Goal: Information Seeking & Learning: Learn about a topic

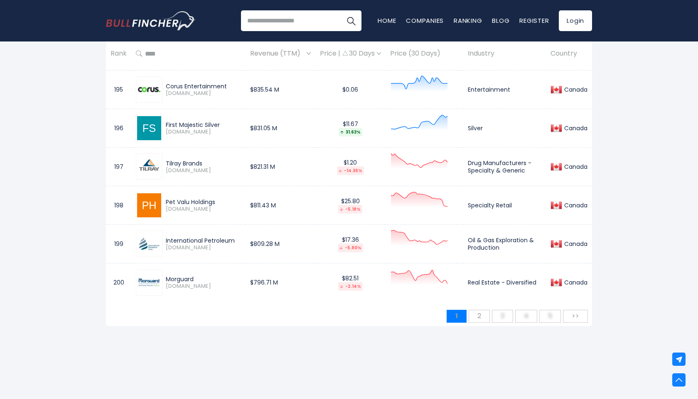
scroll to position [8059, 0]
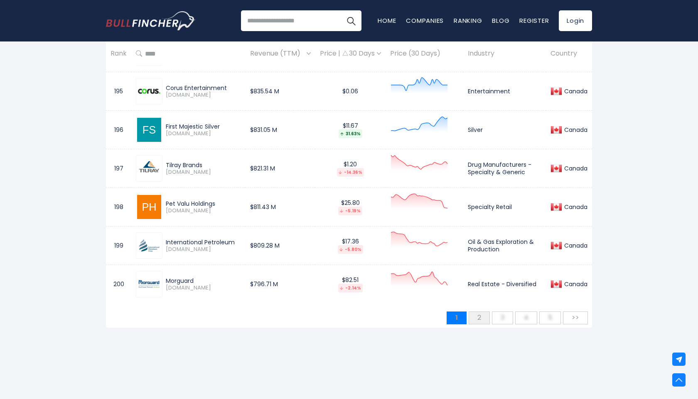
click at [480, 317] on span "2" at bounding box center [479, 318] width 12 height 14
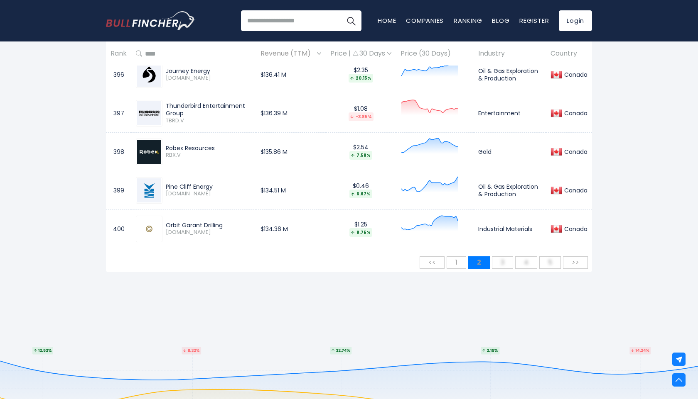
scroll to position [8109, 0]
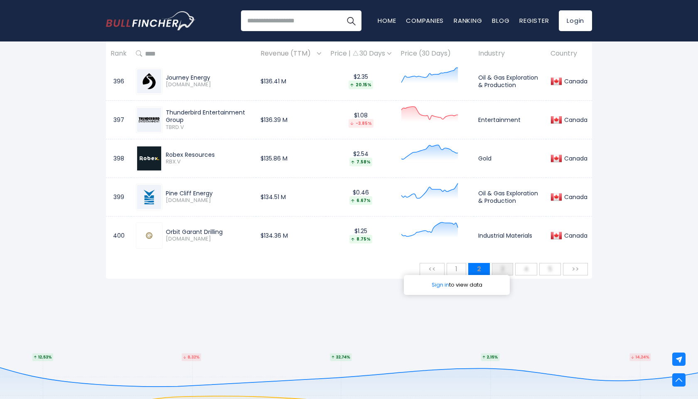
click at [506, 266] on span "3" at bounding box center [502, 269] width 12 height 14
click at [542, 270] on button "5 Sign in to view data" at bounding box center [550, 269] width 22 height 12
click at [496, 271] on button "3 Sign in to view data" at bounding box center [502, 269] width 21 height 12
click at [571, 266] on span ">>" at bounding box center [575, 269] width 16 height 14
click at [572, 267] on span ">>" at bounding box center [575, 269] width 16 height 14
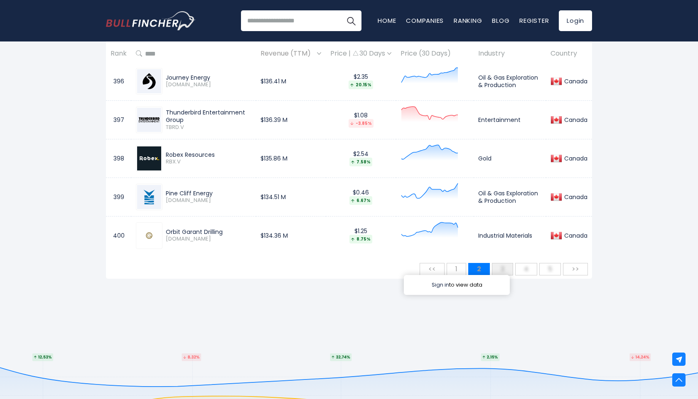
click at [441, 284] on link "Sign in" at bounding box center [439, 285] width 17 height 8
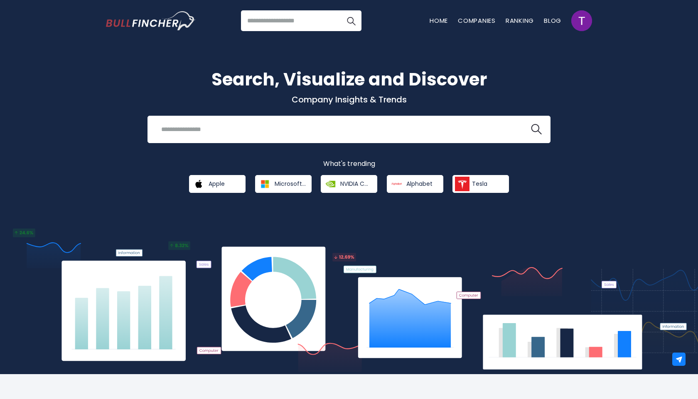
click at [298, 31] on div "Recent searches Trending searches Apple Overview Tesla Financials Home" at bounding box center [349, 21] width 486 height 42
click at [286, 21] on input "search" at bounding box center [301, 20] width 120 height 21
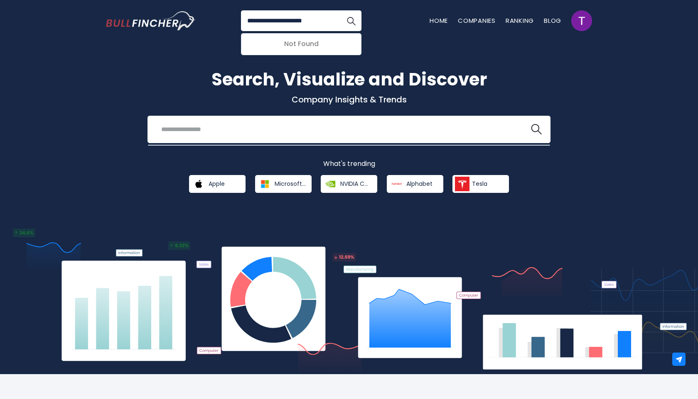
type input "**********"
click at [341, 10] on button "Search" at bounding box center [351, 20] width 21 height 21
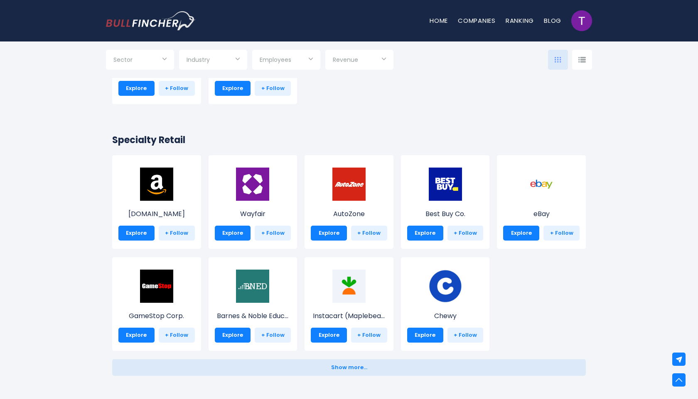
scroll to position [252, 0]
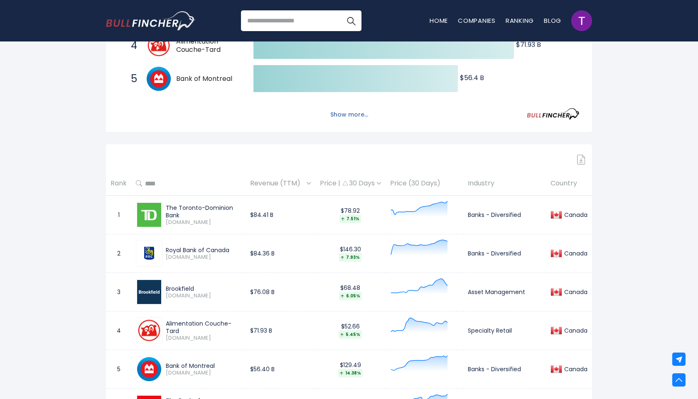
scroll to position [252, 0]
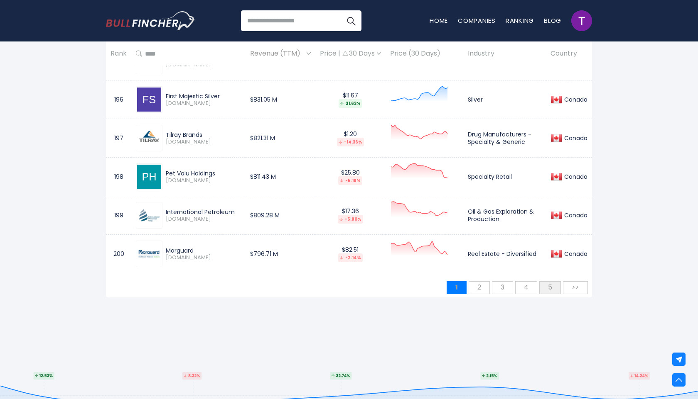
click at [548, 288] on span "5" at bounding box center [550, 288] width 12 height 14
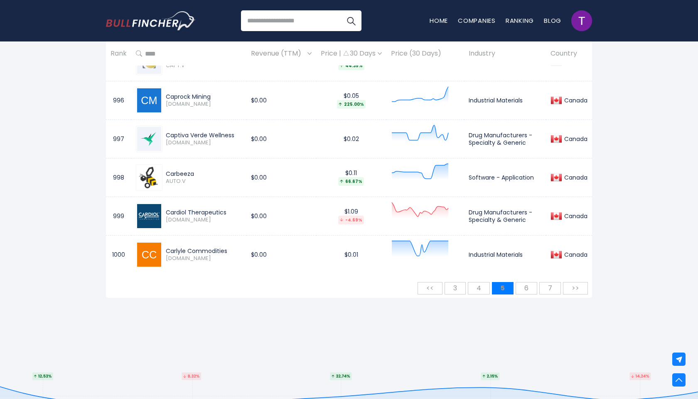
scroll to position [7925, 0]
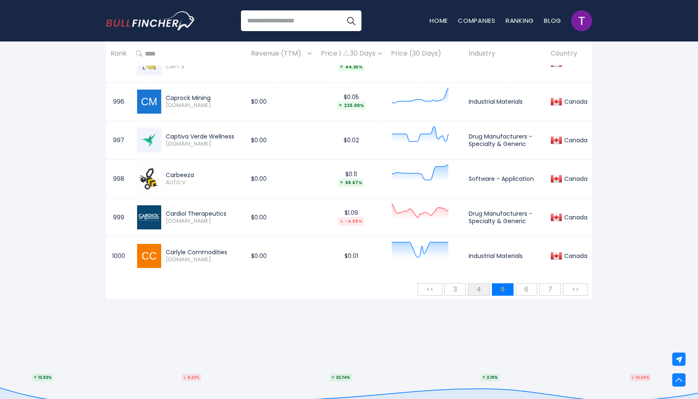
click at [471, 287] on button "4" at bounding box center [479, 290] width 22 height 12
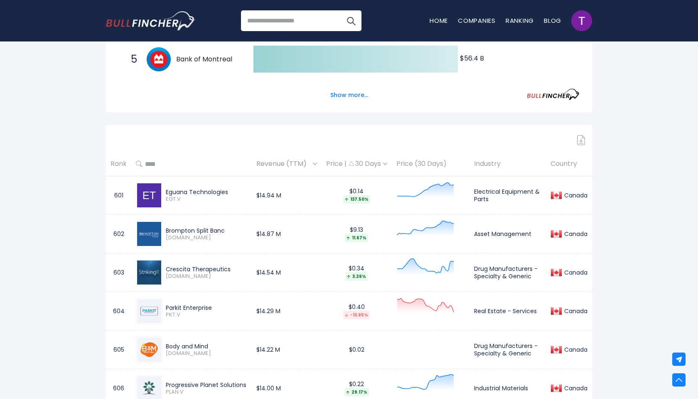
scroll to position [303, 0]
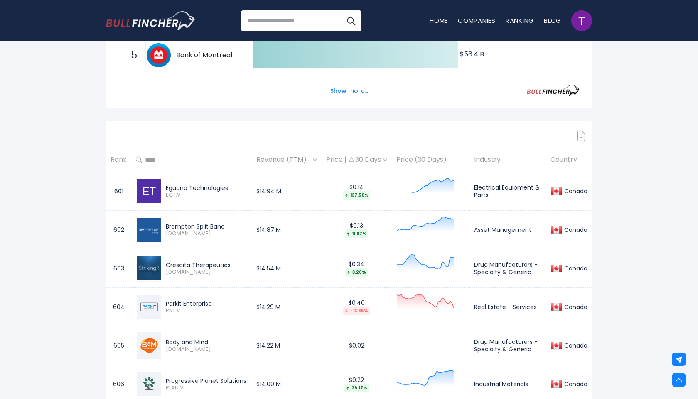
drag, startPoint x: 165, startPoint y: 225, endPoint x: 230, endPoint y: 227, distance: 65.2
click at [230, 227] on div "Brompton Split Banc" at bounding box center [206, 226] width 81 height 7
copy div "Brompton Split Banc"
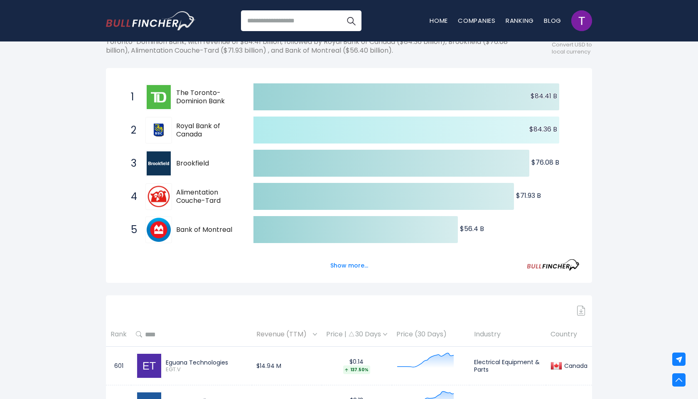
scroll to position [0, 0]
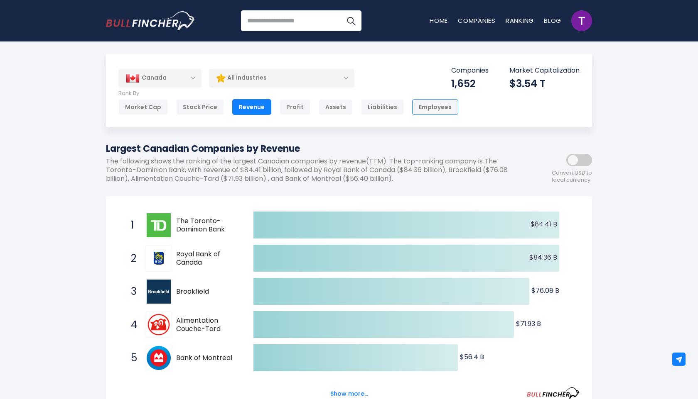
click at [439, 108] on div "Employees" at bounding box center [435, 107] width 46 height 16
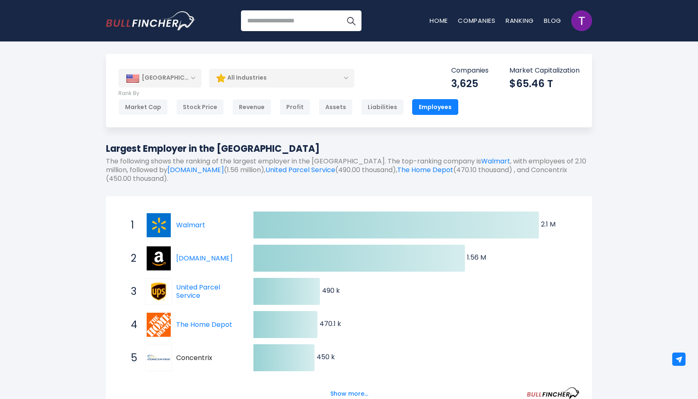
click at [327, 105] on div "Assets" at bounding box center [336, 107] width 34 height 16
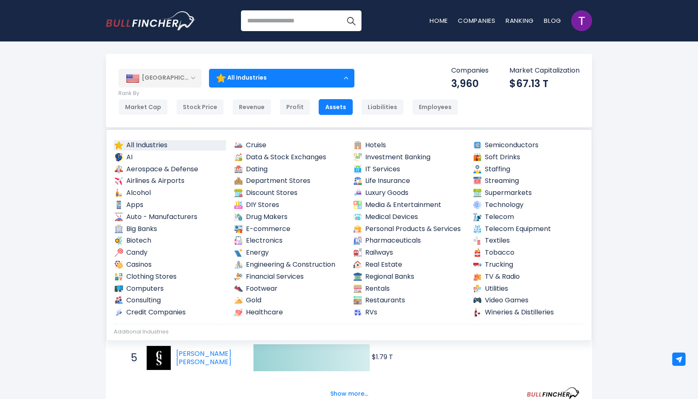
click at [182, 81] on div "[GEOGRAPHIC_DATA]" at bounding box center [159, 78] width 83 height 18
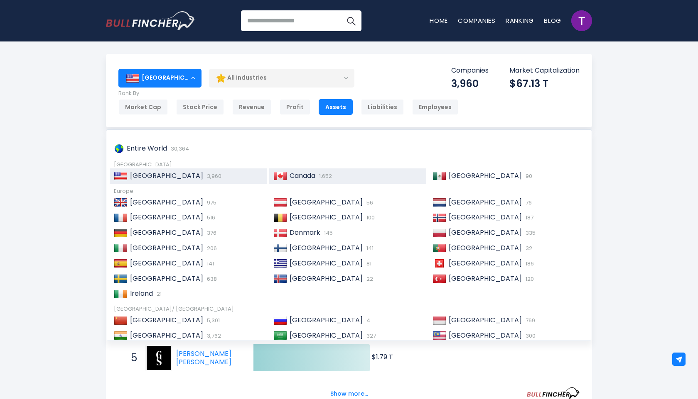
click at [289, 172] on span "Canada" at bounding box center [302, 176] width 26 height 10
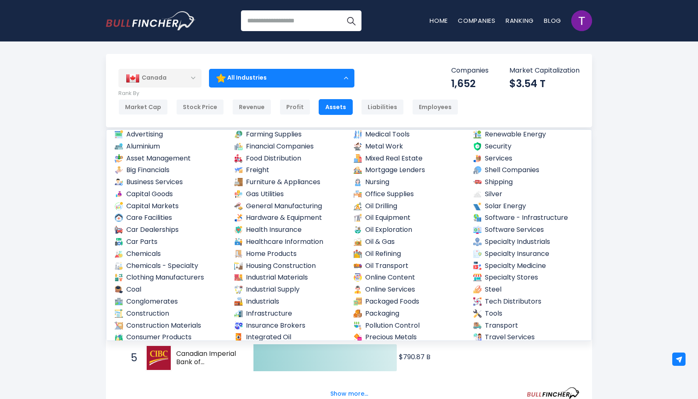
scroll to position [210, 0]
click at [402, 242] on link "Oil & Gas" at bounding box center [409, 243] width 112 height 10
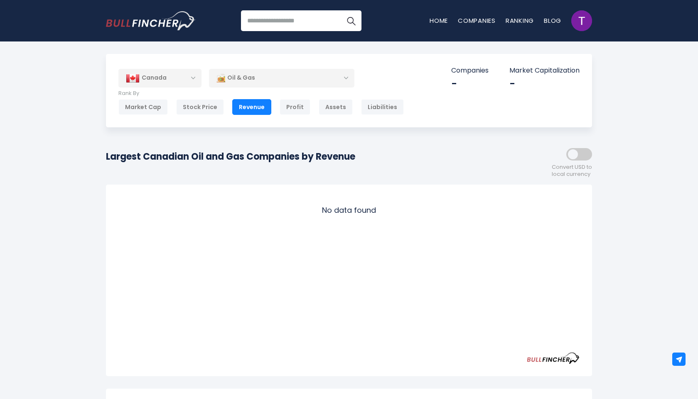
scroll to position [17, 0]
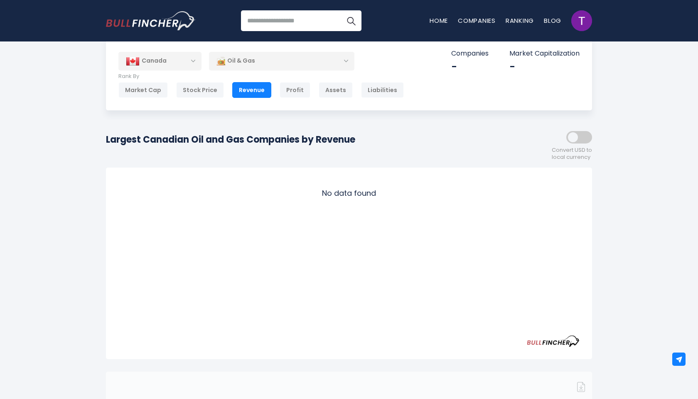
click at [336, 57] on div "Oil & Gas" at bounding box center [281, 60] width 145 height 19
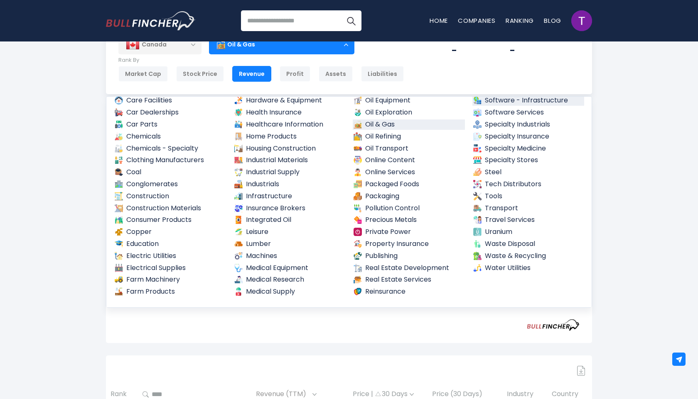
scroll to position [34, 0]
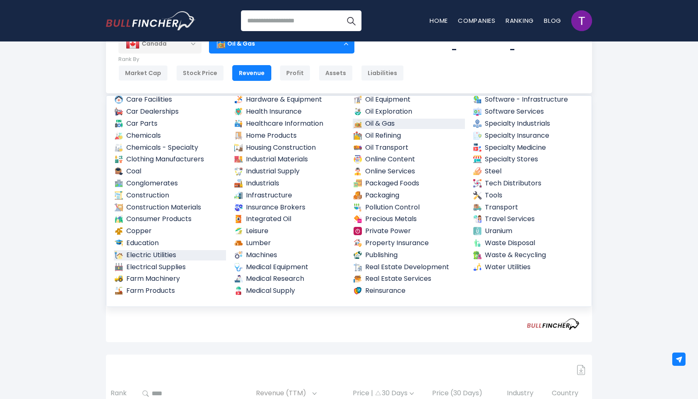
click at [185, 255] on link "Electric Utilities" at bounding box center [170, 255] width 112 height 10
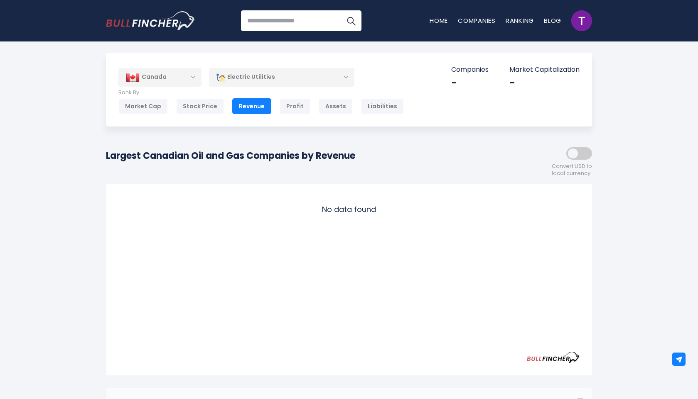
scroll to position [0, 0]
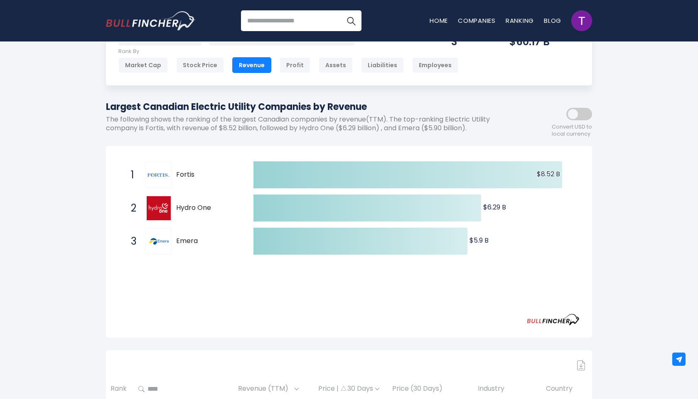
scroll to position [40, 0]
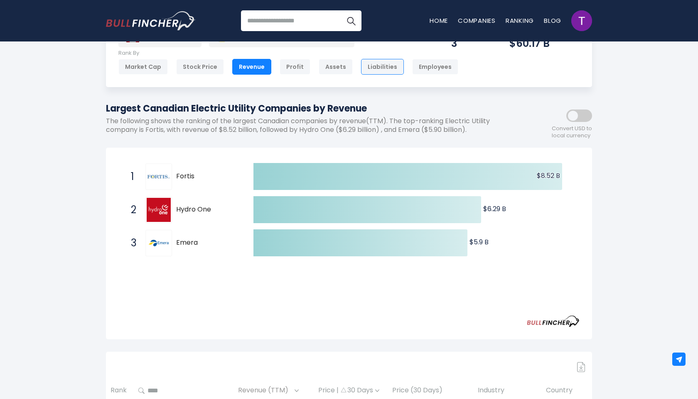
click at [374, 65] on div "Liabilities" at bounding box center [382, 67] width 43 height 16
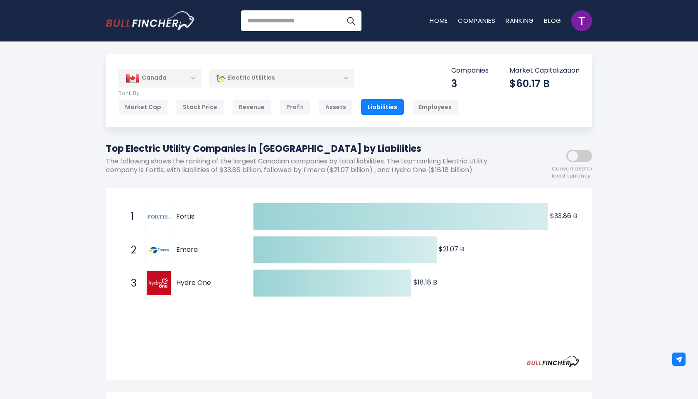
click at [421, 99] on div "Employees" at bounding box center [435, 107] width 46 height 16
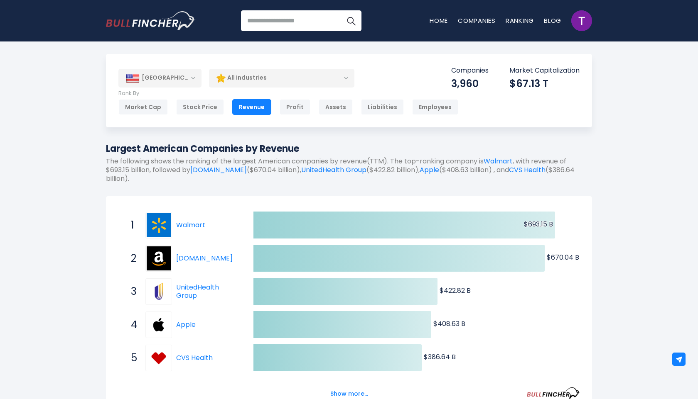
click at [175, 77] on div "[GEOGRAPHIC_DATA]" at bounding box center [159, 78] width 83 height 18
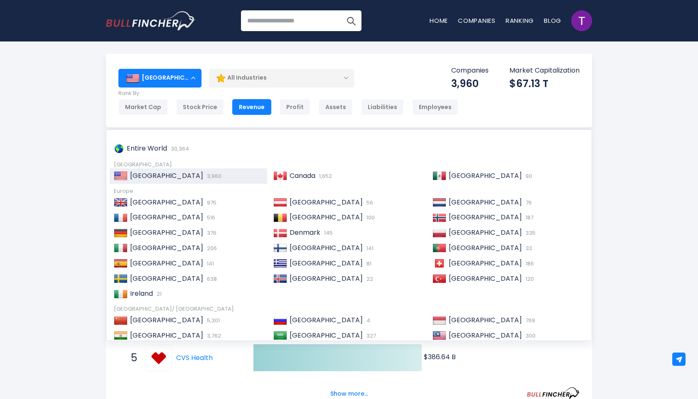
click at [286, 178] on img at bounding box center [280, 176] width 14 height 8
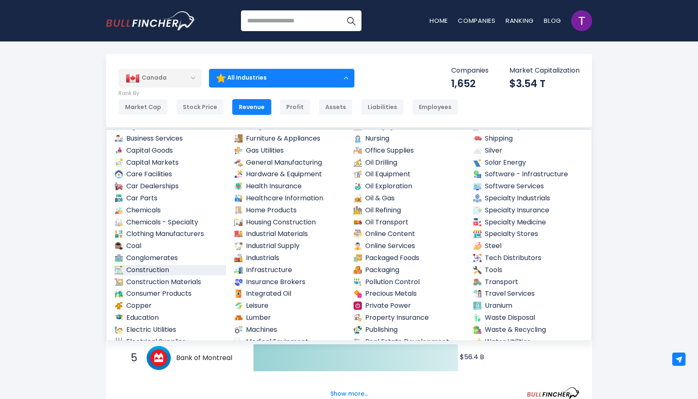
scroll to position [295, 0]
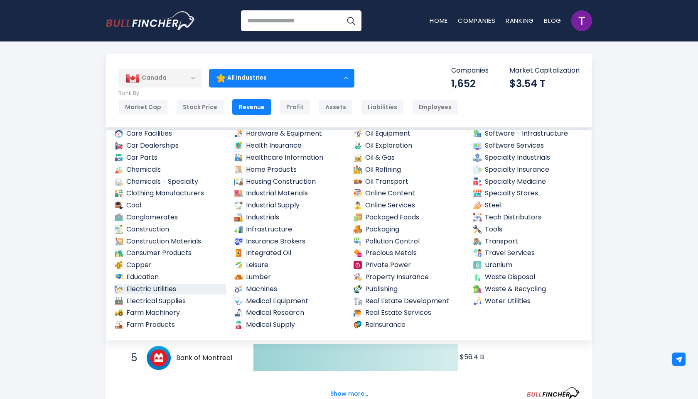
click at [172, 288] on link "Electric Utilities" at bounding box center [170, 289] width 112 height 10
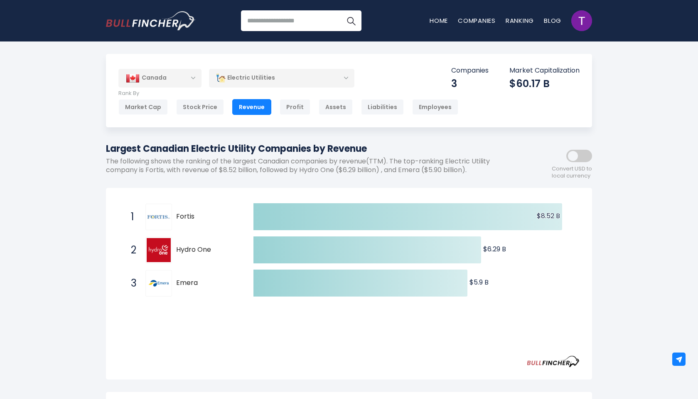
drag, startPoint x: 216, startPoint y: 249, endPoint x: 183, endPoint y: 249, distance: 33.6
click at [183, 249] on span "Hydro One" at bounding box center [207, 250] width 63 height 9
drag, startPoint x: 176, startPoint y: 216, endPoint x: 225, endPoint y: 256, distance: 62.8
click at [118, 201] on div "1 Fortis [DOMAIN_NAME] 2 Hydro One [DOMAIN_NAME] 3 Emera [DOMAIN_NAME]" at bounding box center [118, 201] width 0 height 0
drag, startPoint x: 175, startPoint y: 280, endPoint x: 201, endPoint y: 282, distance: 25.8
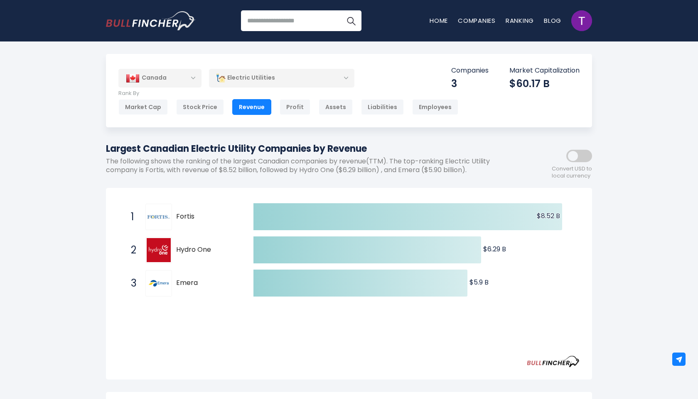
click at [201, 282] on div "3 Emera [DOMAIN_NAME]" at bounding box center [183, 283] width 112 height 27
click at [306, 20] on input "search" at bounding box center [301, 20] width 120 height 21
type input "*****"
click at [341, 10] on button "Search" at bounding box center [351, 20] width 21 height 21
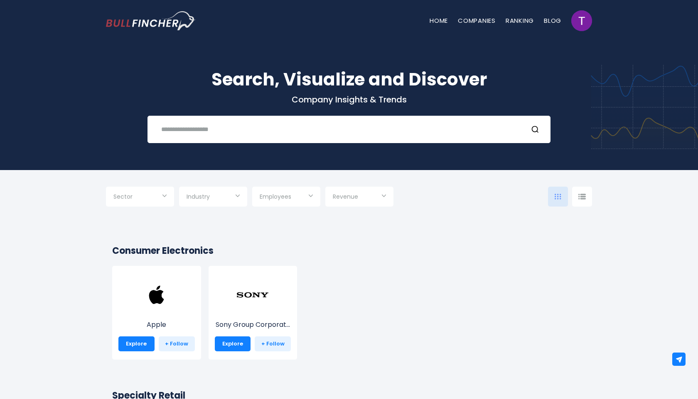
click at [291, 144] on div "Search, Visualize and Discover Company Insights & Trends Recent searches GameSt…" at bounding box center [349, 99] width 698 height 141
click at [245, 129] on input "text" at bounding box center [338, 129] width 365 height 15
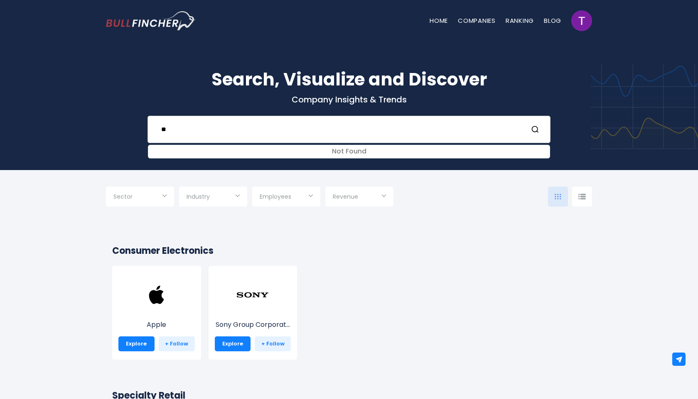
type input "*"
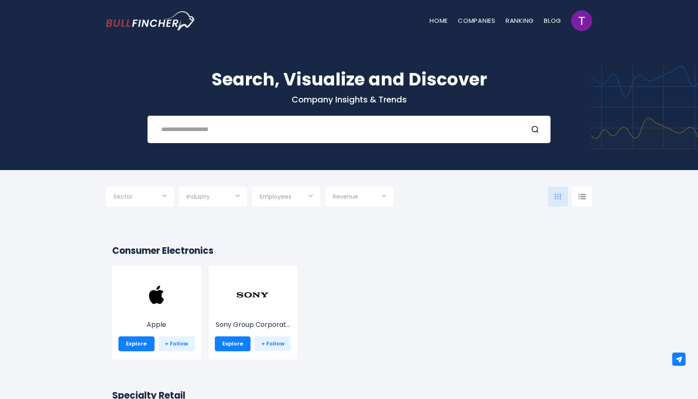
click at [236, 196] on div "Industry" at bounding box center [213, 197] width 68 height 20
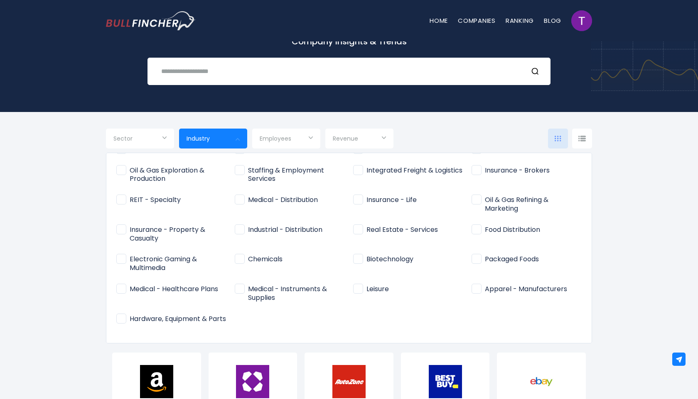
scroll to position [68, 0]
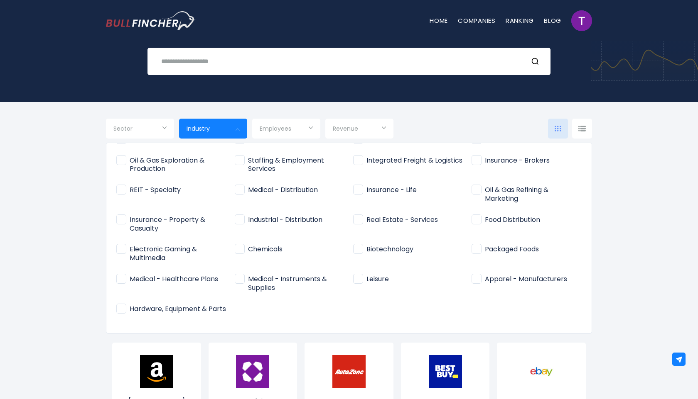
click at [83, 320] on div at bounding box center [349, 199] width 698 height 399
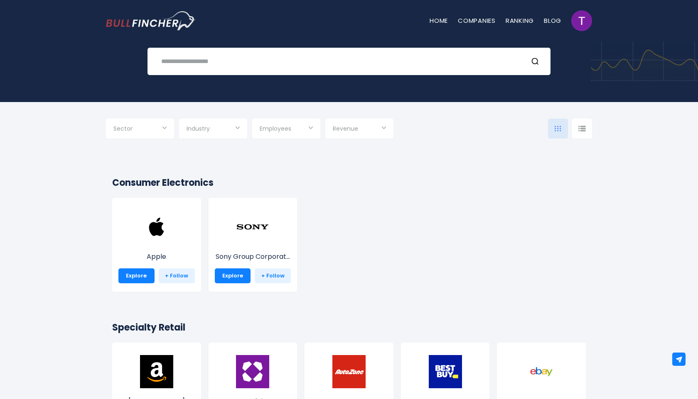
click at [227, 123] on input "Selection" at bounding box center [212, 129] width 53 height 15
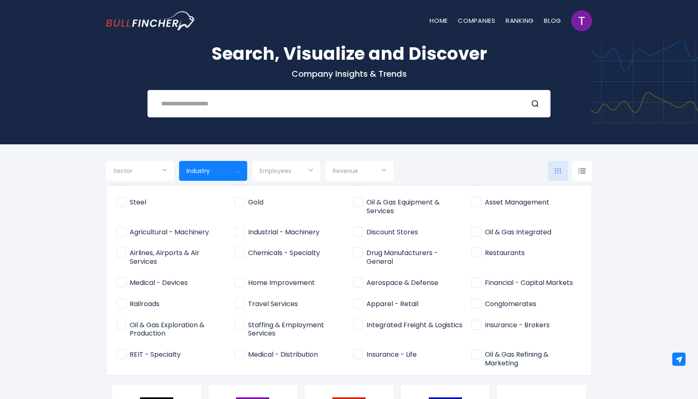
scroll to position [333, 0]
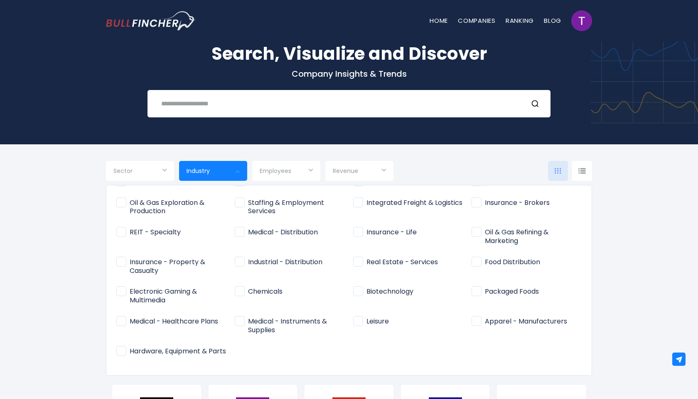
click at [60, 261] on div at bounding box center [349, 199] width 698 height 399
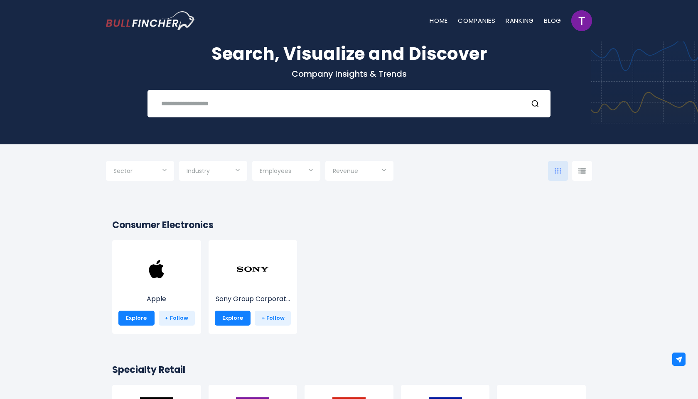
click at [248, 165] on div "Sector Technology Consumer Cyclical Industrials" at bounding box center [249, 171] width 287 height 20
click at [244, 165] on div "Industry" at bounding box center [213, 171] width 68 height 20
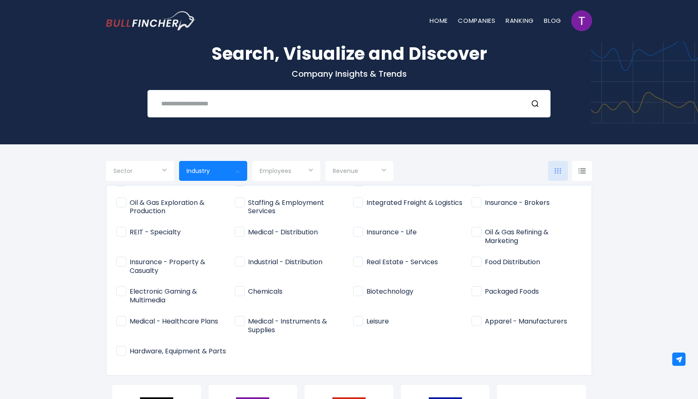
scroll to position [313, 0]
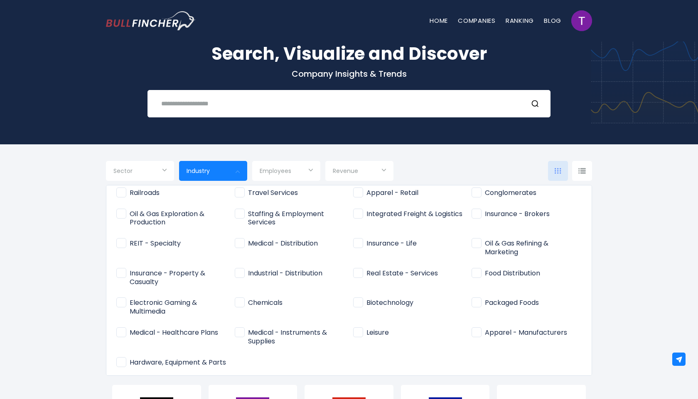
click at [305, 142] on div at bounding box center [349, 199] width 698 height 399
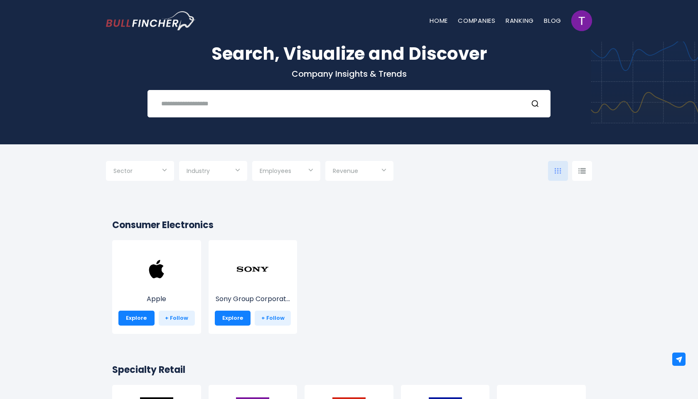
click at [143, 174] on input "Selection" at bounding box center [139, 171] width 53 height 15
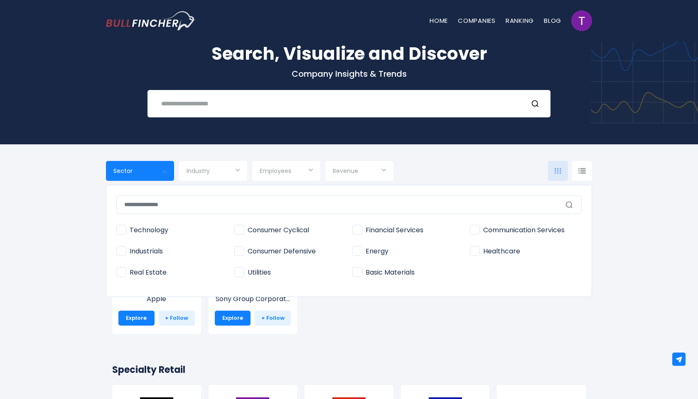
click at [383, 332] on div at bounding box center [349, 199] width 698 height 399
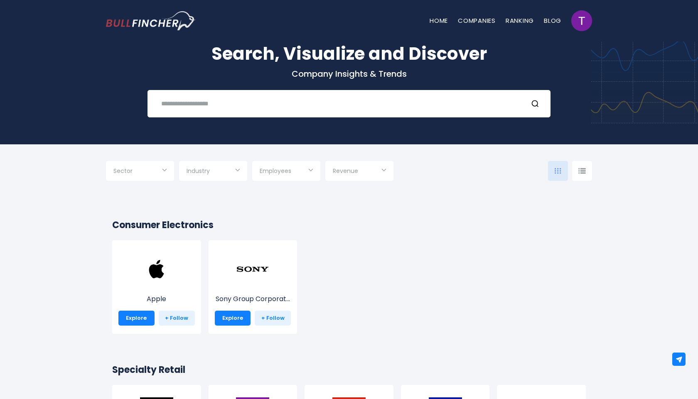
click at [353, 173] on span "Revenue" at bounding box center [345, 170] width 25 height 7
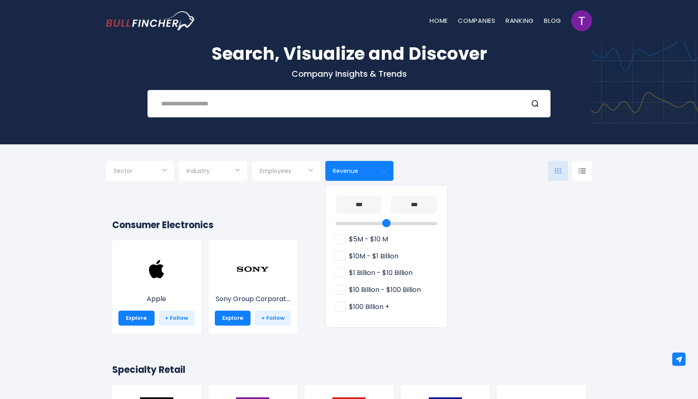
click at [517, 212] on div at bounding box center [349, 199] width 698 height 399
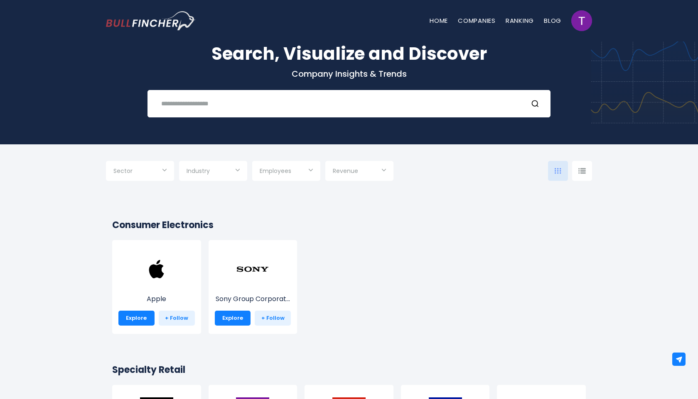
click at [298, 174] on input "Selection" at bounding box center [286, 171] width 53 height 15
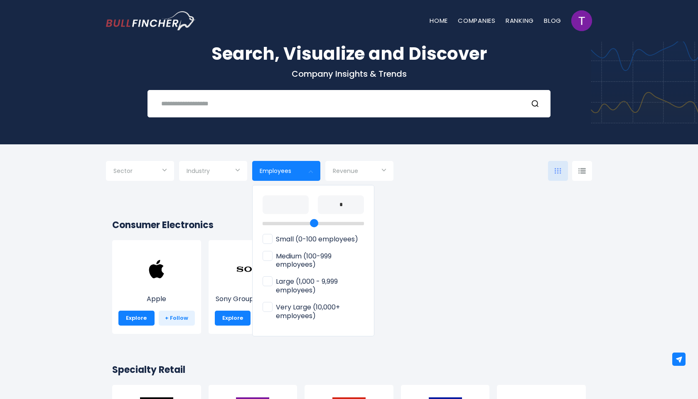
click at [298, 174] on div at bounding box center [349, 199] width 698 height 399
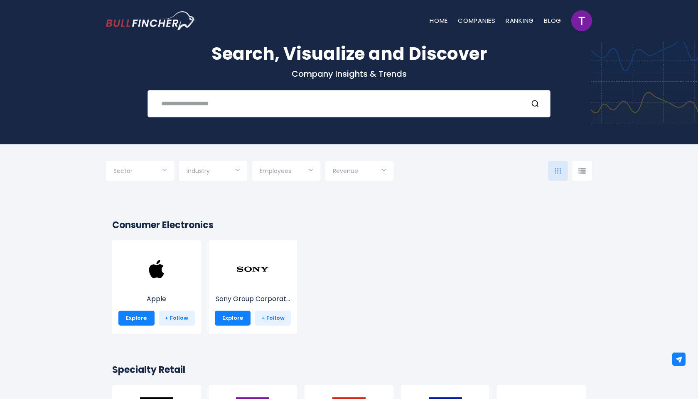
click at [201, 105] on input "text" at bounding box center [338, 103] width 365 height 15
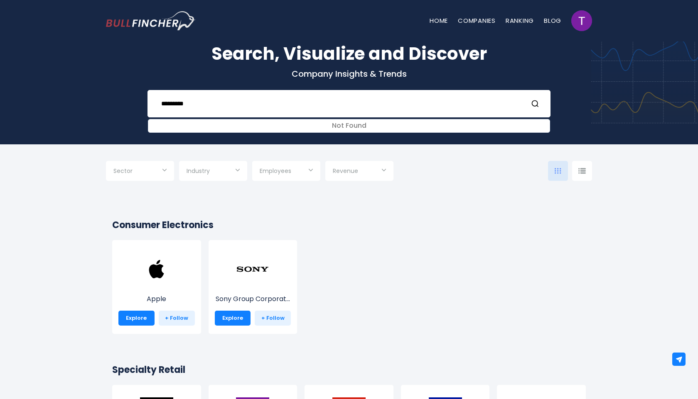
type input "*********"
click at [421, 250] on div "Apple Explore + Follow Sony Group Corporat... Explore + Follow" at bounding box center [345, 291] width 481 height 102
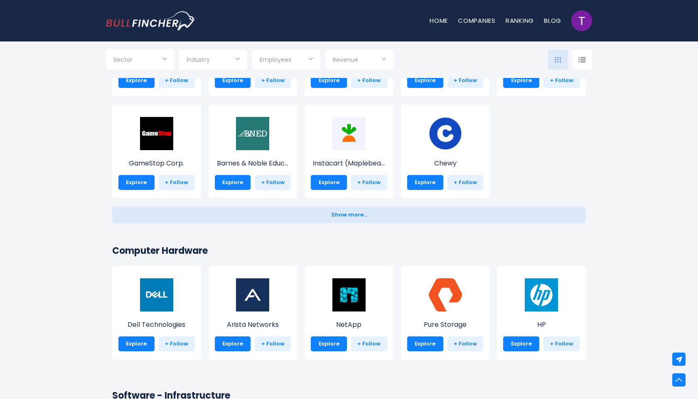
scroll to position [0, 0]
